Goal: Task Accomplishment & Management: Use online tool/utility

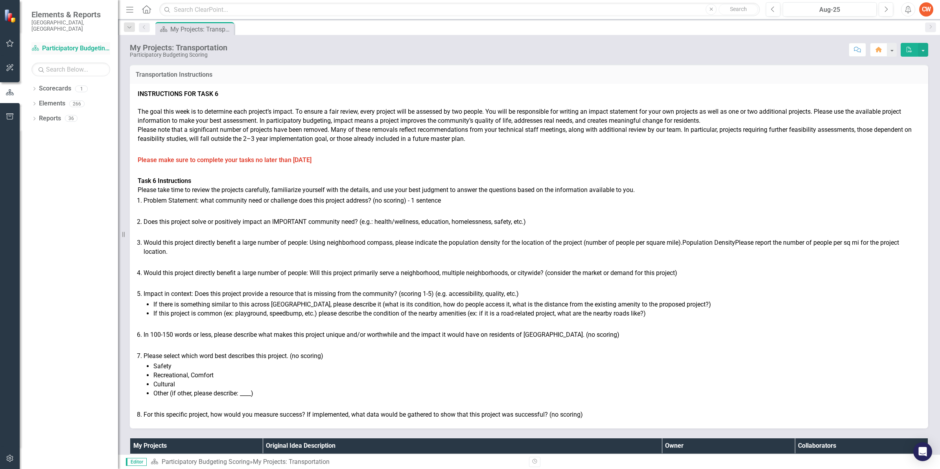
click at [72, 44] on link "Scorecard Participatory Budgeting Scoring" at bounding box center [70, 48] width 79 height 9
click at [74, 44] on link "Scorecard Participatory Budgeting Scoring" at bounding box center [70, 48] width 79 height 9
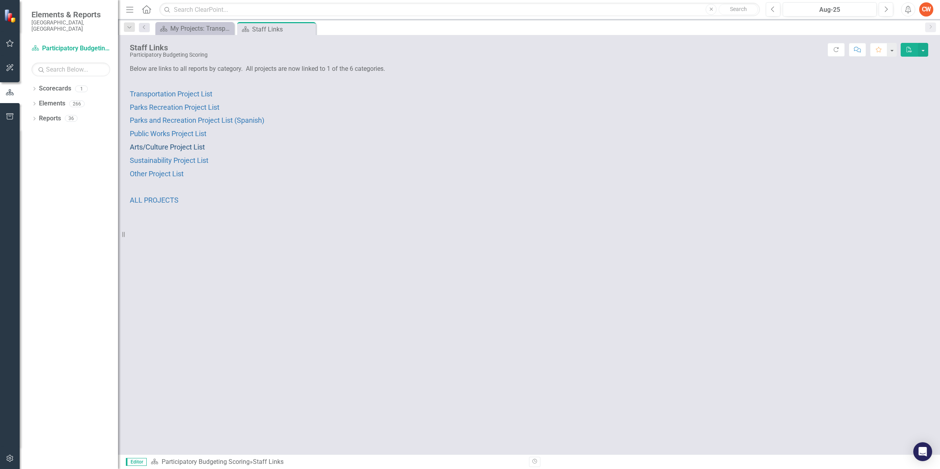
click at [159, 145] on span "Arts/Culture Project List" at bounding box center [167, 147] width 75 height 8
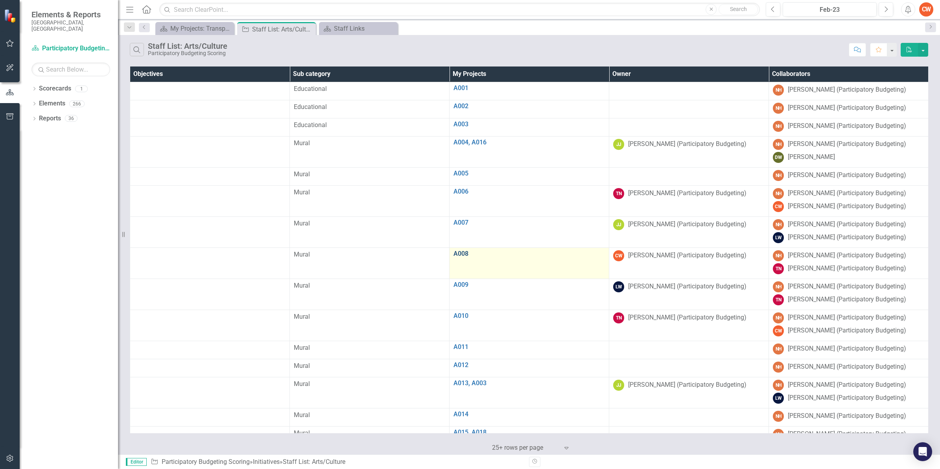
click at [464, 256] on link "A008" at bounding box center [528, 253] width 151 height 7
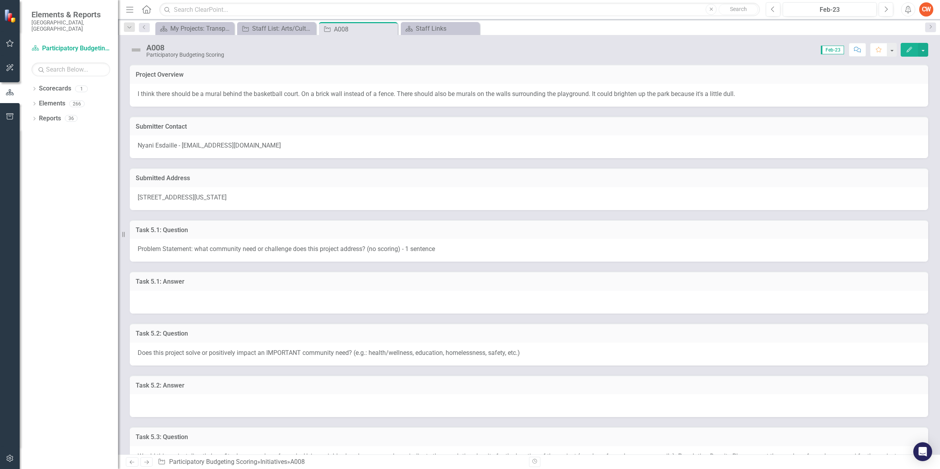
click at [201, 294] on div at bounding box center [529, 302] width 798 height 23
click at [187, 284] on h3 "Task 5.1: Answer" at bounding box center [529, 281] width 787 height 7
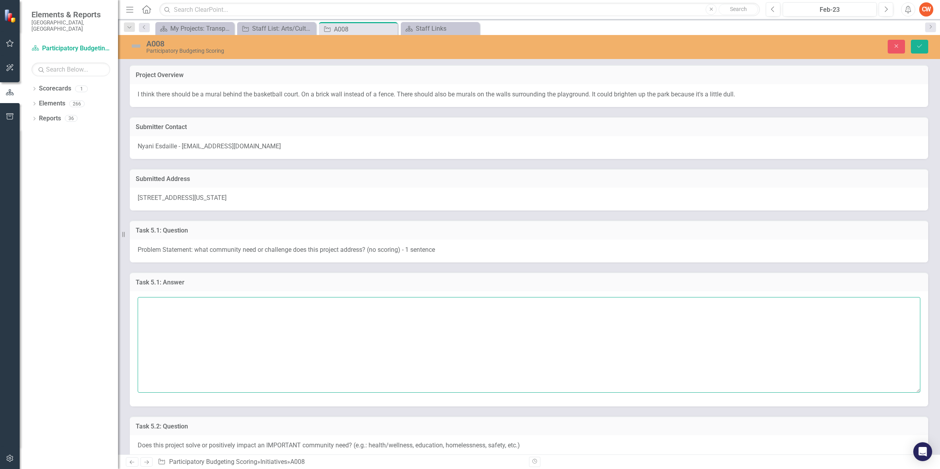
click at [153, 300] on textarea at bounding box center [529, 344] width 783 height 95
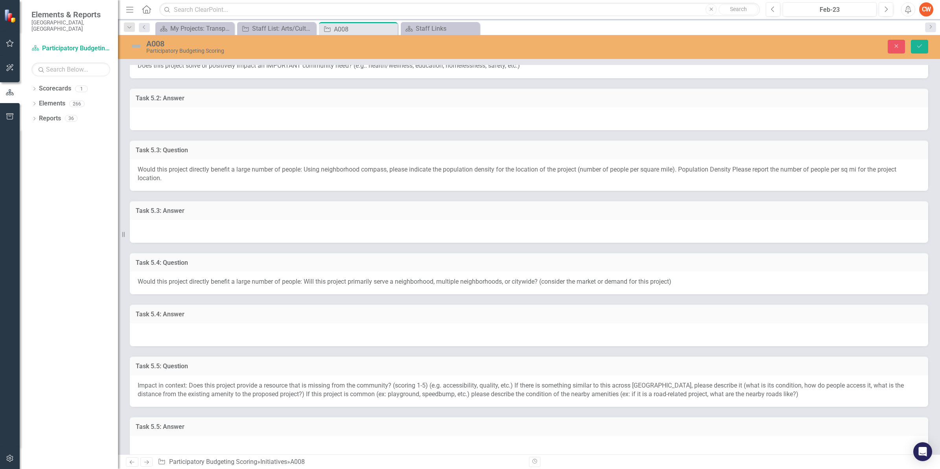
scroll to position [370, 0]
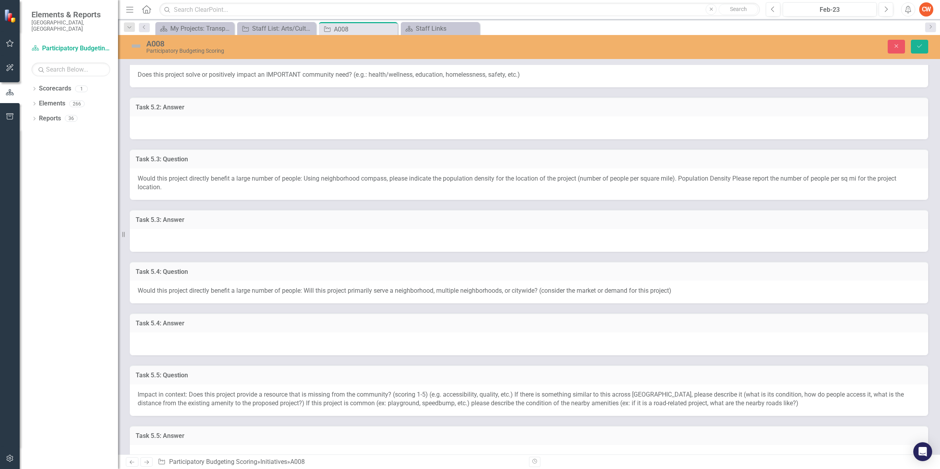
type textarea "This project addresses beautification of this park."
